Goal: Task Accomplishment & Management: Manage account settings

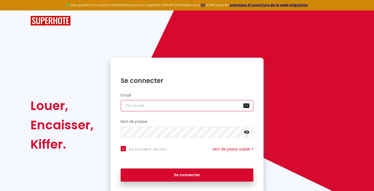
type input "[EMAIL_ADDRESS][DOMAIN_NAME]"
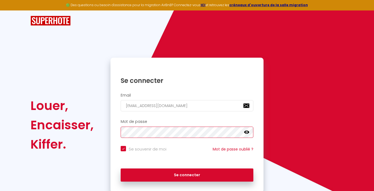
click at [187, 174] on button "Se connecter" at bounding box center [187, 174] width 133 height 13
checkbox input "true"
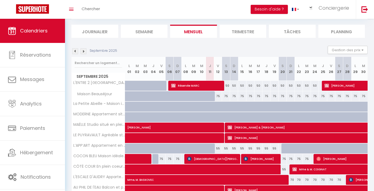
scroll to position [34, 0]
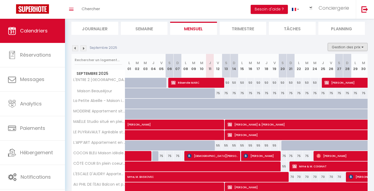
click at [339, 47] on button "Gestion des prix" at bounding box center [348, 47] width 40 height 8
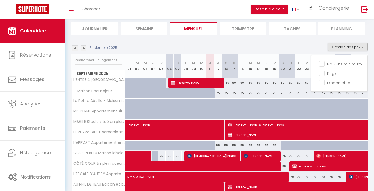
click at [222, 46] on div "Septembre 2025 Gestion des prix Nb Nuits minimum Règles Disponibilité" at bounding box center [220, 48] width 297 height 11
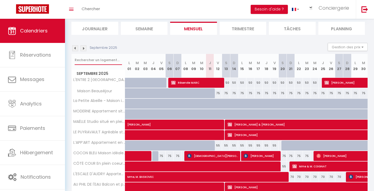
click at [91, 60] on input "text" at bounding box center [98, 60] width 47 height 10
click at [193, 27] on li "Mensuel" at bounding box center [193, 28] width 47 height 13
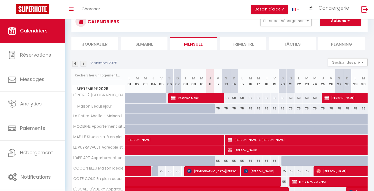
drag, startPoint x: 128, startPoint y: 78, endPoint x: 269, endPoint y: 97, distance: 143.3
click at [268, 94] on div "Septembre 2025 L 01 M 02 M 03 J 04 V 05 S 06 D 07 L 08 M 09 M 10 J 11 V 12 S 13…" at bounding box center [220, 192] width 297 height 246
click at [256, 58] on section "Septembre 2025 Gestion des prix Nb Nuits minimum Règles Disponibilité Septembre…" at bounding box center [220, 192] width 297 height 278
drag, startPoint x: 124, startPoint y: 73, endPoint x: 366, endPoint y: 88, distance: 242.9
click at [366, 88] on tr "Septembre 2025 L 01 M 02 M 03 J 04 V 05 S 06 D 07 L 08 M 09 M 10 J 11 V 12 S 13…" at bounding box center [220, 81] width 297 height 24
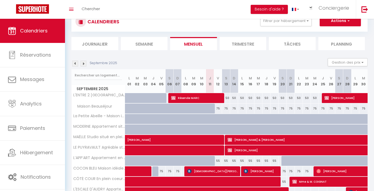
click at [343, 88] on th "S 27" at bounding box center [340, 81] width 8 height 24
drag, startPoint x: 126, startPoint y: 73, endPoint x: 284, endPoint y: 78, distance: 157.9
click at [284, 80] on tr "Septembre 2025 L 01 M 02 M 03 J 04 V 05 S 06 D 07 L 08 M 09 M 10 J 11 V 12 S 13…" at bounding box center [220, 81] width 297 height 24
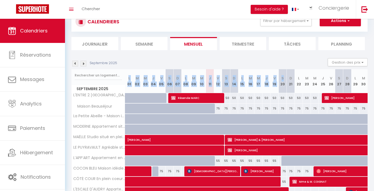
click at [284, 78] on th "S 20" at bounding box center [283, 81] width 8 height 24
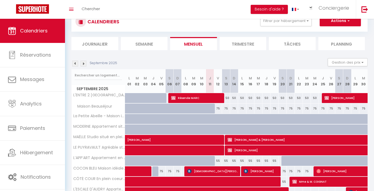
drag, startPoint x: 126, startPoint y: 73, endPoint x: 222, endPoint y: 84, distance: 96.9
click at [222, 84] on tr "Septembre 2025 L 01 M 02 M 03 J 04 V 05 S 06 D 07 L 08 M 09 M 10 J 11 V 12 S 13…" at bounding box center [220, 81] width 297 height 24
click at [215, 63] on div "Septembre 2025 Gestion des prix Nb Nuits minimum Règles Disponibilité" at bounding box center [220, 63] width 297 height 11
